Goal: Information Seeking & Learning: Learn about a topic

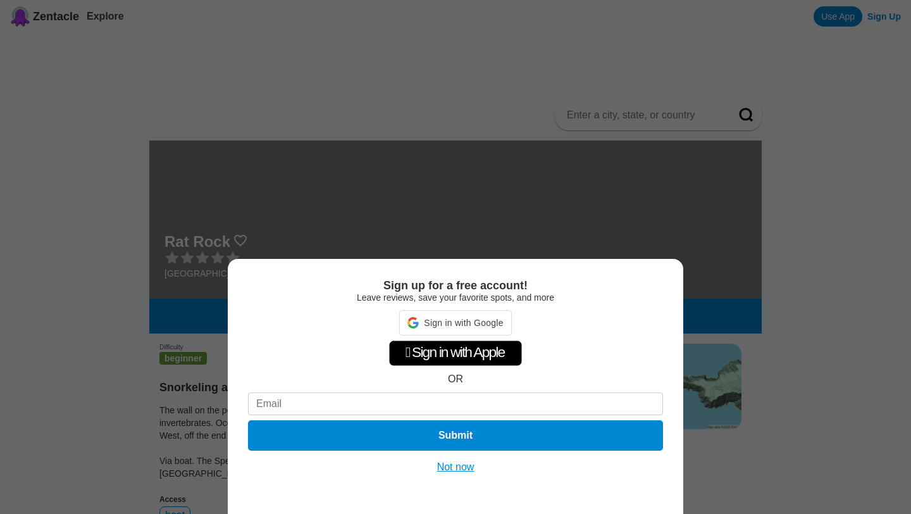
click at [466, 468] on button "Not now" at bounding box center [455, 467] width 45 height 13
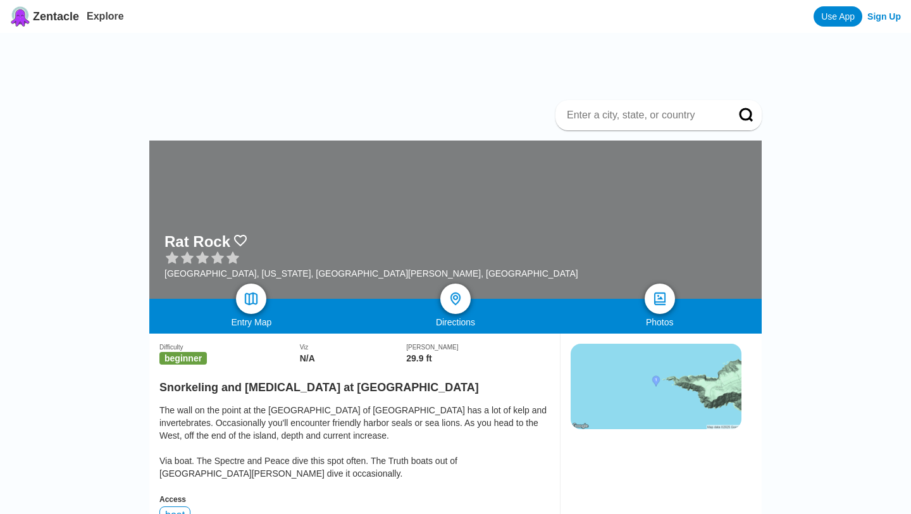
click at [721, 349] on img at bounding box center [656, 386] width 171 height 85
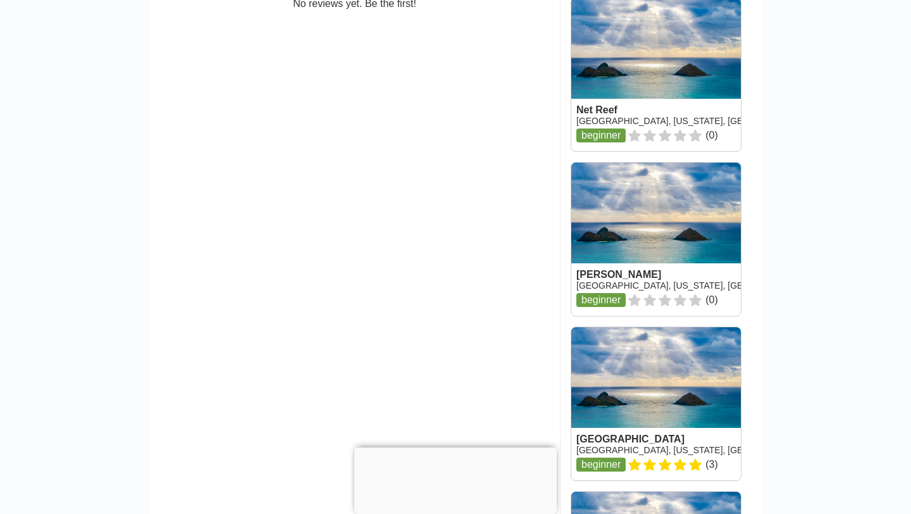
scroll to position [992, 0]
